Goal: Transaction & Acquisition: Purchase product/service

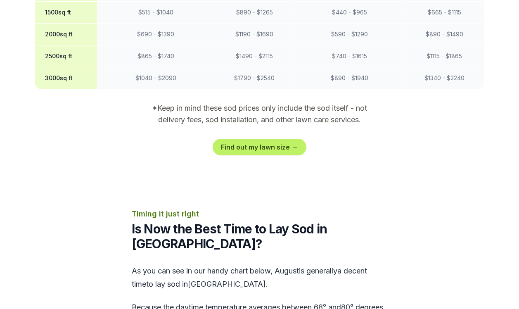
scroll to position [866, 0]
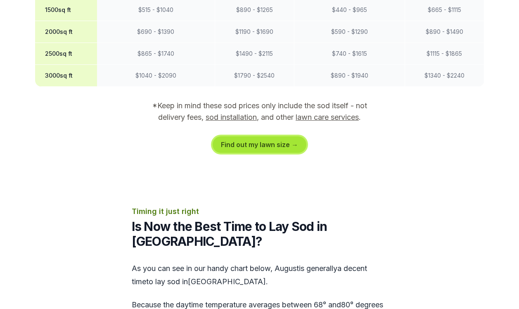
click at [247, 136] on link "Find out my lawn size →" at bounding box center [259, 144] width 94 height 17
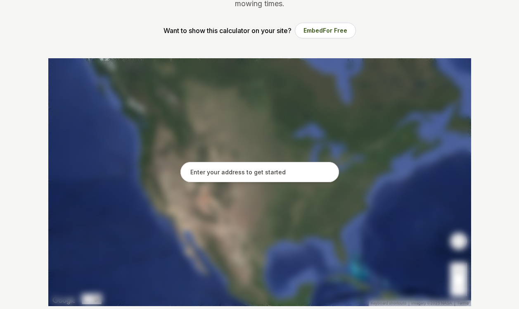
scroll to position [124, 0]
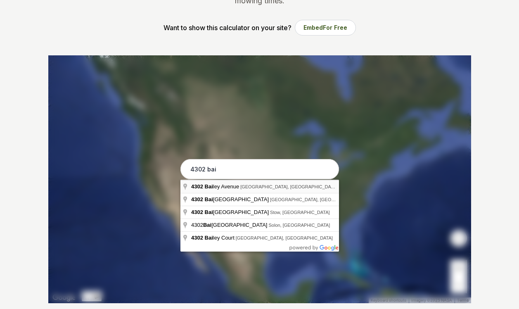
type input "[STREET_ADDRESS][PERSON_NAME]"
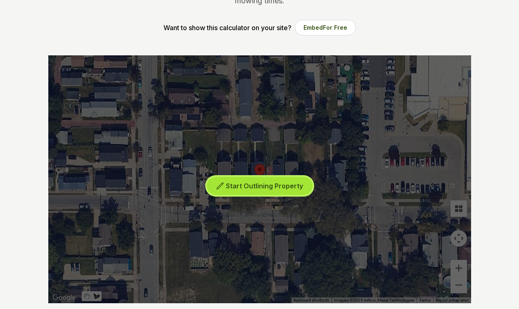
click at [248, 185] on span "Start Outlining Property" at bounding box center [264, 186] width 77 height 8
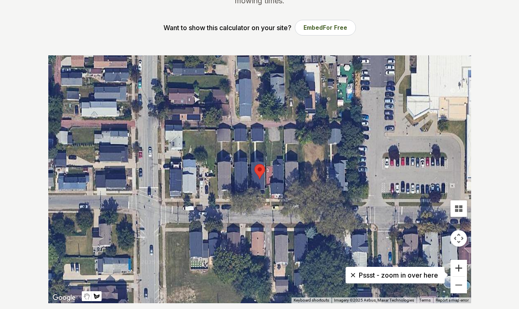
click at [454, 265] on button "Zoom in" at bounding box center [458, 268] width 17 height 17
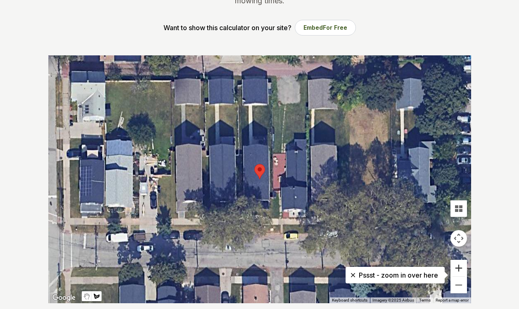
click at [454, 262] on button "Zoom in" at bounding box center [458, 268] width 17 height 17
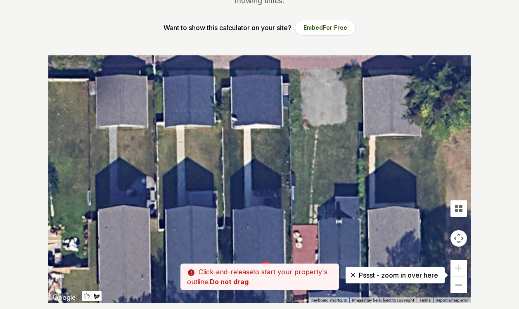
drag, startPoint x: 345, startPoint y: 110, endPoint x: 351, endPoint y: 208, distance: 98.0
click at [351, 208] on div at bounding box center [259, 179] width 423 height 248
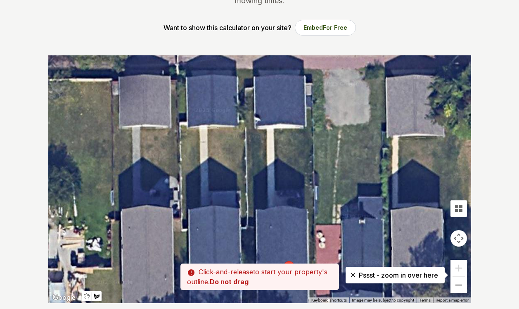
drag, startPoint x: 223, startPoint y: 128, endPoint x: 246, endPoint y: 129, distance: 23.1
click at [246, 129] on div at bounding box center [259, 179] width 423 height 248
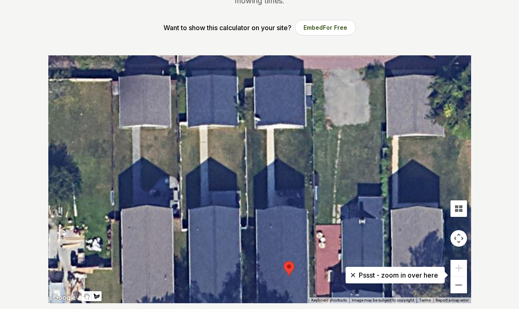
click at [245, 129] on div at bounding box center [259, 179] width 423 height 248
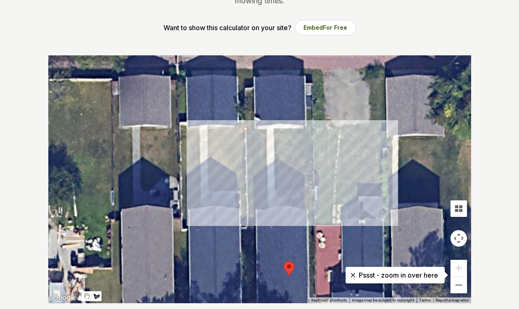
click at [313, 129] on div at bounding box center [259, 179] width 423 height 248
click at [313, 212] on div at bounding box center [259, 179] width 423 height 248
click at [247, 213] on div at bounding box center [259, 179] width 423 height 248
click at [245, 128] on div at bounding box center [259, 179] width 423 height 248
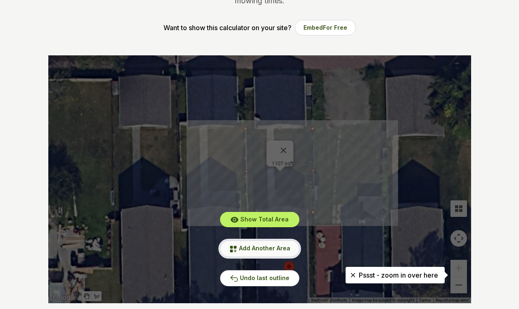
click at [269, 248] on span "Add Another Area" at bounding box center [264, 247] width 51 height 7
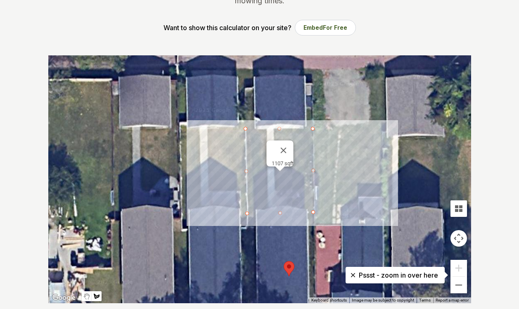
click at [278, 181] on div at bounding box center [259, 179] width 423 height 248
click at [322, 183] on div at bounding box center [259, 179] width 423 height 248
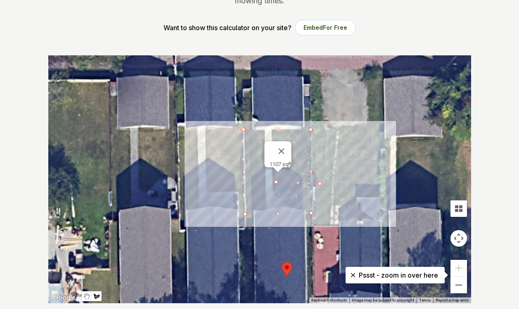
drag, startPoint x: 303, startPoint y: 192, endPoint x: 285, endPoint y: 195, distance: 18.7
click at [301, 193] on div at bounding box center [259, 179] width 423 height 248
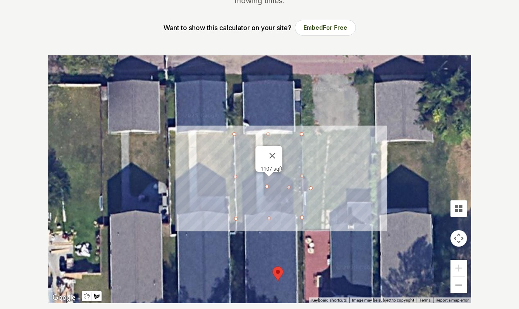
drag, startPoint x: 270, startPoint y: 182, endPoint x: 266, endPoint y: 189, distance: 7.6
click at [266, 189] on div at bounding box center [259, 179] width 423 height 248
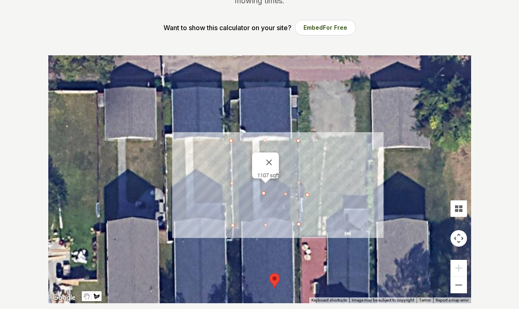
click at [268, 188] on div at bounding box center [259, 179] width 423 height 248
click at [262, 193] on div at bounding box center [259, 179] width 423 height 248
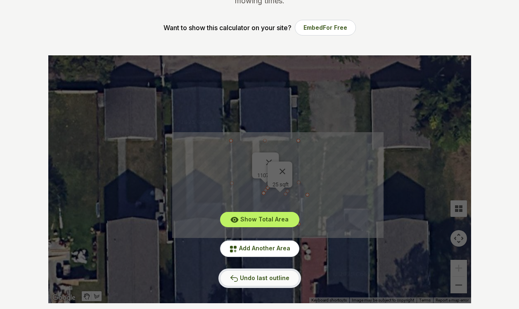
click at [260, 278] on span "Undo last outline" at bounding box center [265, 277] width 50 height 7
click at [261, 275] on span "Undo last outline" at bounding box center [265, 277] width 50 height 7
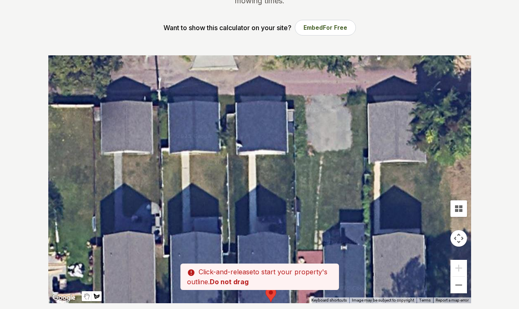
drag, startPoint x: 260, startPoint y: 139, endPoint x: 256, endPoint y: 153, distance: 15.3
click at [256, 153] on div at bounding box center [259, 179] width 423 height 248
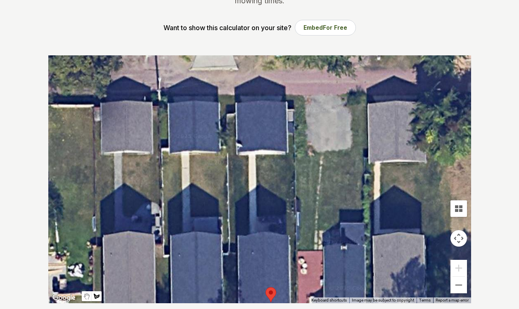
click at [257, 155] on div at bounding box center [259, 179] width 423 height 248
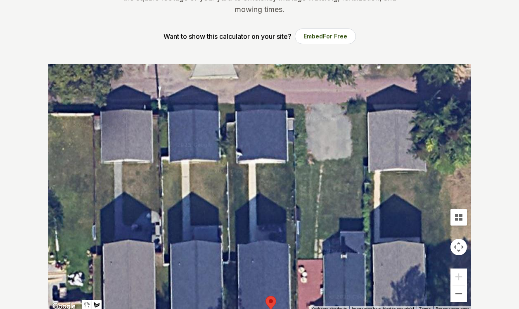
scroll to position [165, 0]
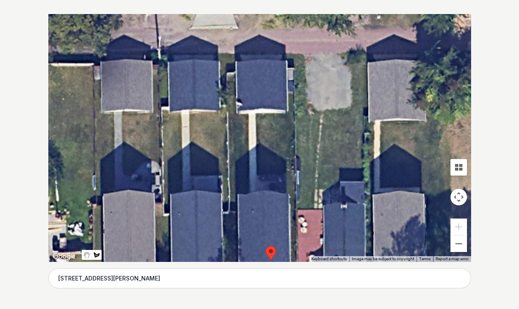
click at [255, 112] on div at bounding box center [259, 138] width 423 height 248
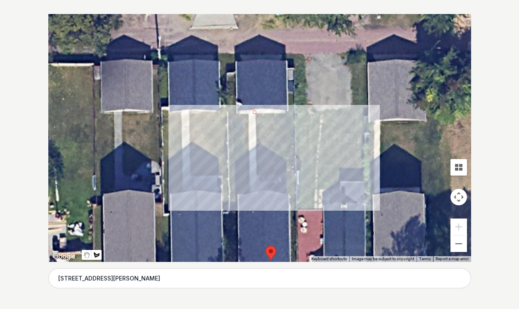
click at [294, 113] on div at bounding box center [259, 138] width 423 height 248
click at [296, 179] on div at bounding box center [259, 138] width 423 height 248
click at [255, 178] on div at bounding box center [259, 138] width 423 height 248
click at [253, 113] on div at bounding box center [259, 138] width 423 height 248
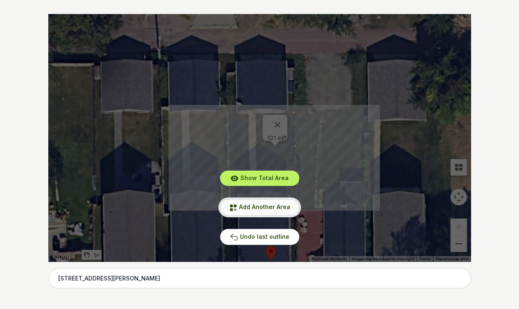
click at [257, 205] on span "Add Another Area" at bounding box center [264, 206] width 51 height 7
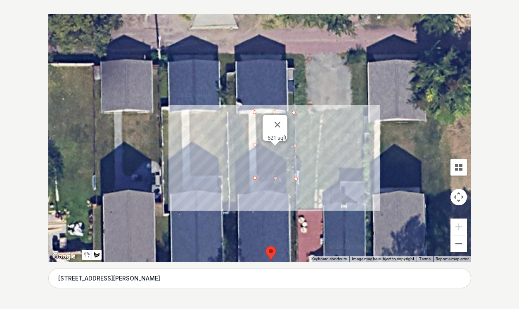
click at [248, 113] on div at bounding box center [259, 138] width 423 height 248
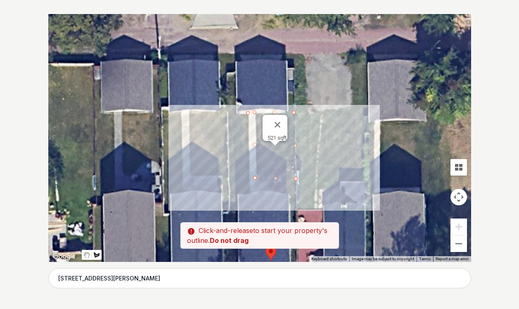
click at [229, 113] on div at bounding box center [259, 138] width 423 height 248
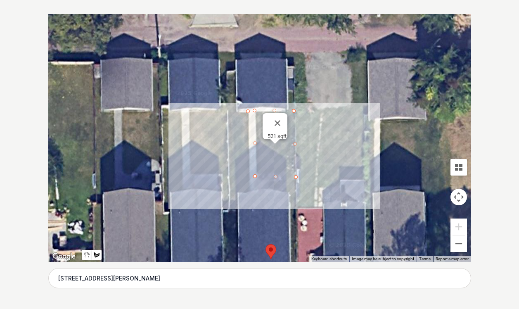
click at [227, 113] on div at bounding box center [259, 138] width 423 height 248
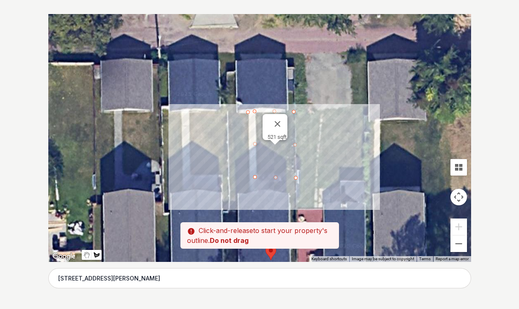
click at [228, 111] on div at bounding box center [259, 138] width 423 height 248
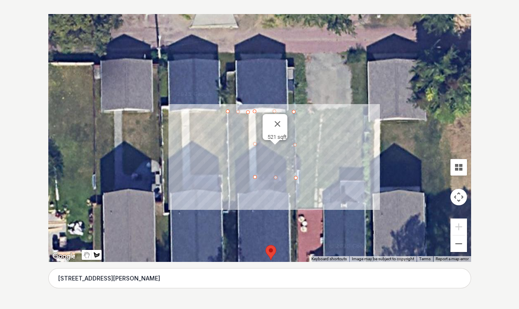
click at [229, 201] on div at bounding box center [259, 138] width 423 height 248
click at [251, 200] on div at bounding box center [259, 138] width 423 height 248
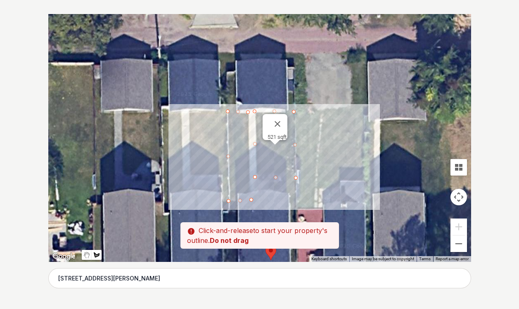
click at [249, 111] on div at bounding box center [259, 138] width 423 height 248
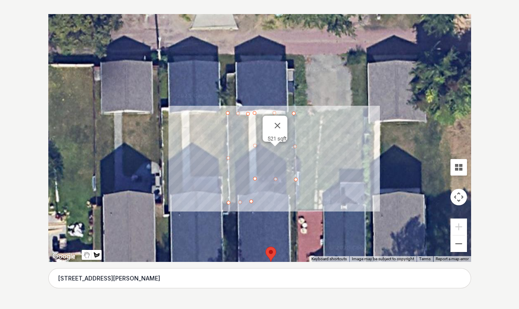
click at [249, 112] on div at bounding box center [259, 138] width 423 height 248
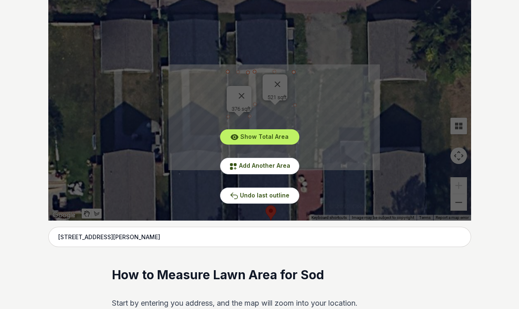
scroll to position [248, 0]
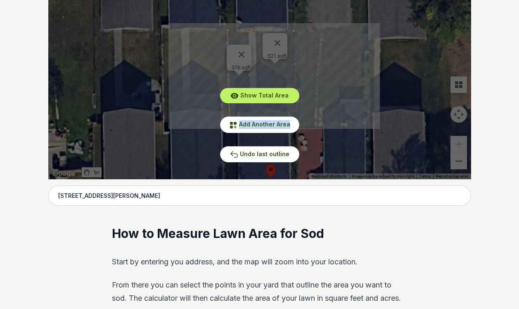
drag, startPoint x: 369, startPoint y: 136, endPoint x: 372, endPoint y: 82, distance: 54.1
click at [372, 82] on div "Show Total Area Add Another Area Undo last outline" at bounding box center [259, 56] width 423 height 248
click at [255, 124] on span "Add Another Area" at bounding box center [264, 123] width 51 height 7
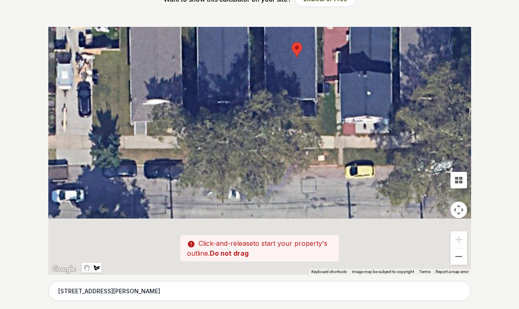
scroll to position [0, 0]
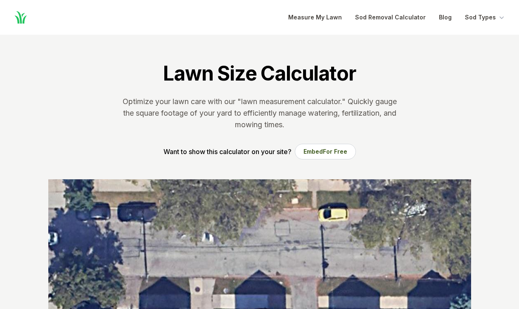
drag, startPoint x: 348, startPoint y: 130, endPoint x: 343, endPoint y: 61, distance: 69.5
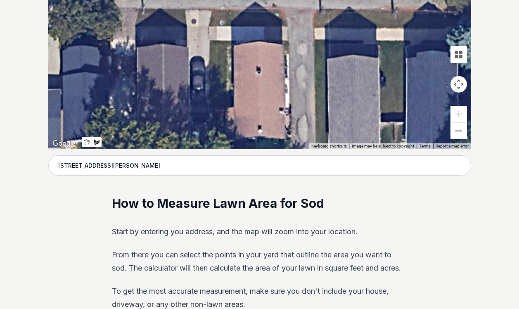
scroll to position [371, 0]
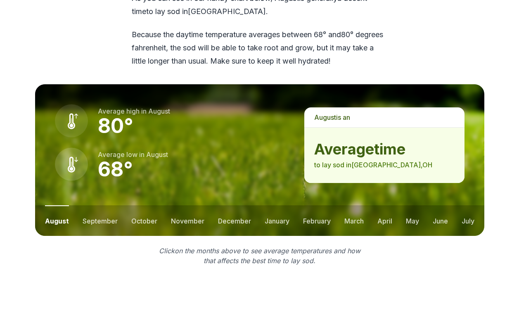
scroll to position [1155, 0]
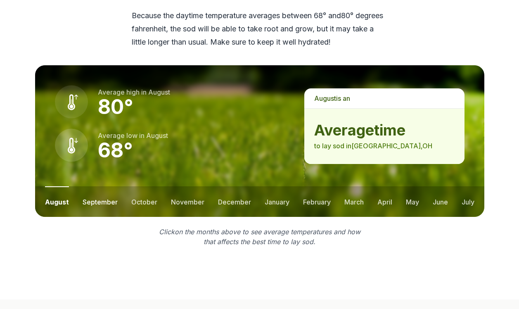
click at [95, 186] on button "september" at bounding box center [100, 201] width 35 height 31
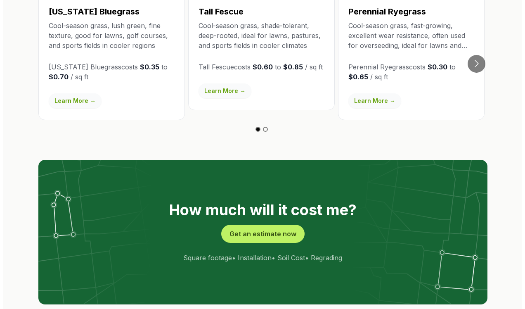
scroll to position [1568, 0]
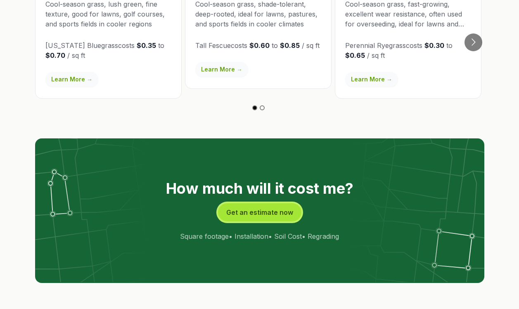
click at [245, 203] on button "Get an estimate now" at bounding box center [259, 212] width 83 height 18
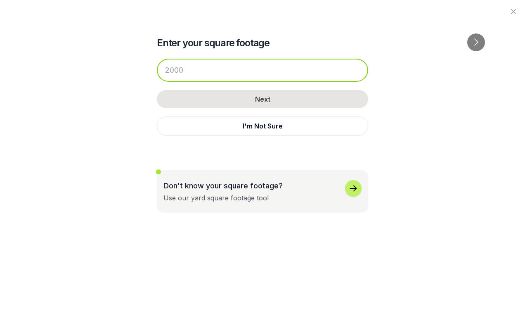
click at [166, 72] on input "number" at bounding box center [262, 70] width 211 height 23
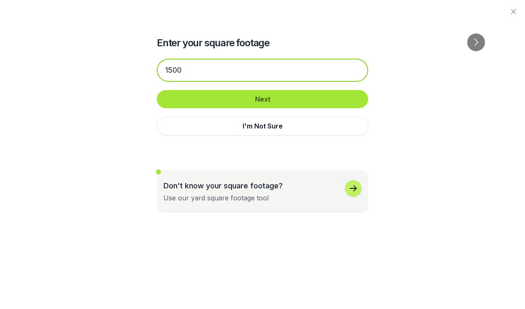
type input "1500"
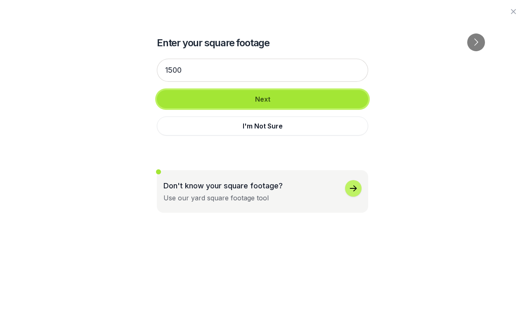
click at [243, 95] on button "Next" at bounding box center [262, 99] width 211 height 18
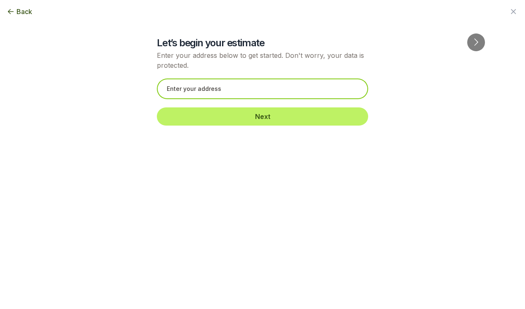
click at [185, 88] on input "text" at bounding box center [262, 88] width 211 height 21
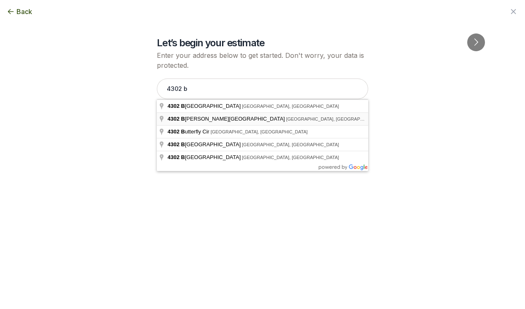
type input "[STREET_ADDRESS][PERSON_NAME]"
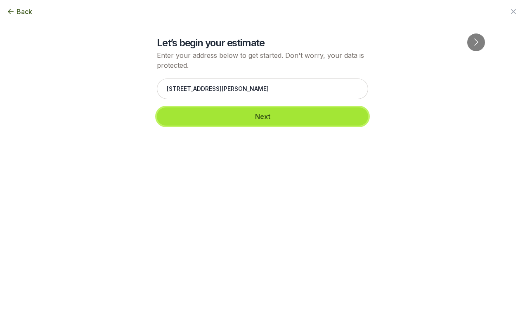
click at [228, 115] on button "Next" at bounding box center [262, 116] width 211 height 18
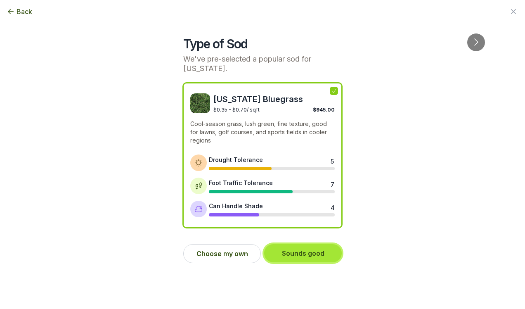
click at [303, 244] on button "Sounds good" at bounding box center [303, 253] width 78 height 18
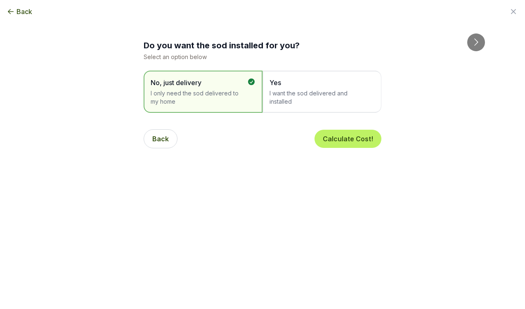
click at [306, 91] on span "I want the sod delivered and installed" at bounding box center [317, 97] width 97 height 17
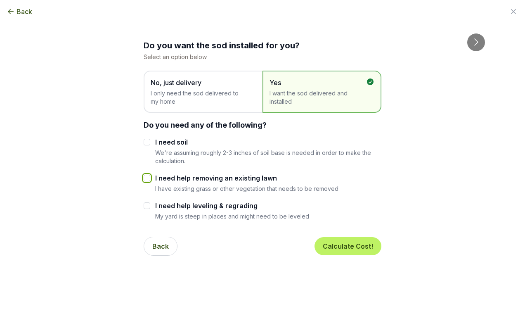
click at [148, 177] on input "I need help removing an existing lawn" at bounding box center [147, 178] width 7 height 7
checkbox input "true"
click at [356, 245] on button "Calculate Cost!" at bounding box center [347, 246] width 67 height 18
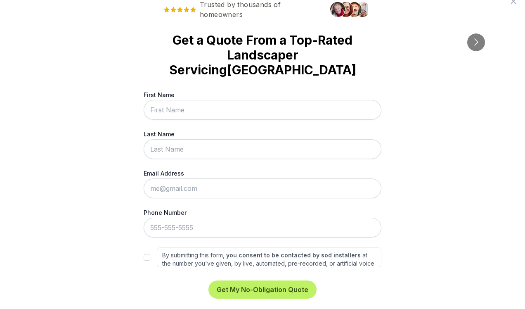
scroll to position [15, 0]
